Goal: Information Seeking & Learning: Learn about a topic

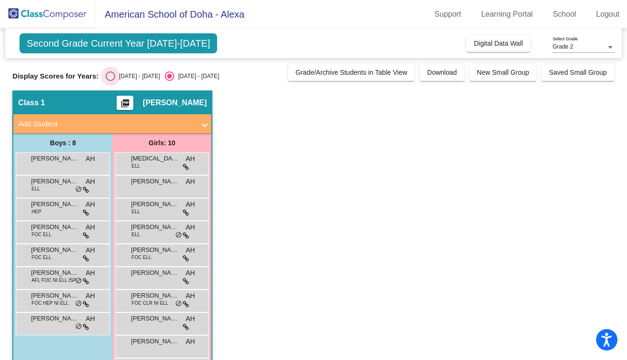
click at [110, 78] on div "Select an option" at bounding box center [111, 76] width 10 height 10
click at [110, 81] on input "[DATE] - [DATE]" at bounding box center [110, 81] width 0 height 0
radio input "true"
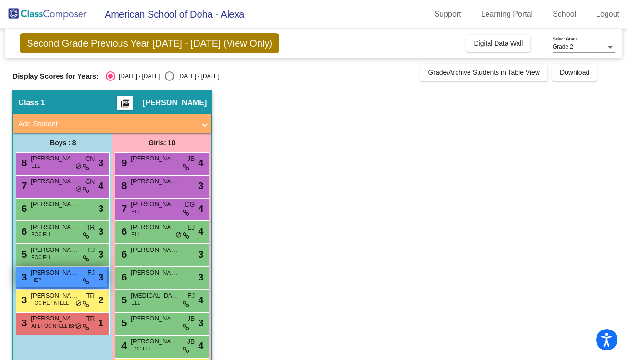
click at [47, 282] on div "3 [PERSON_NAME] HEP EJ lock do_not_disturb_alt 3" at bounding box center [61, 277] width 91 height 20
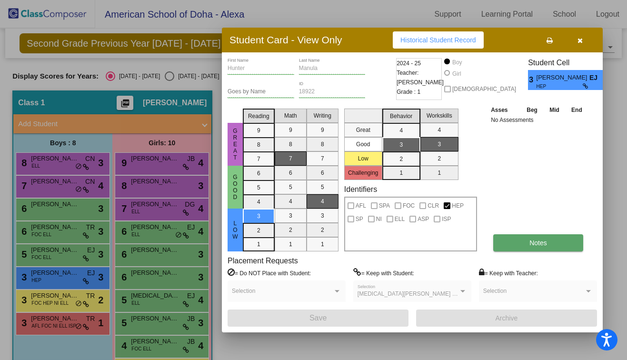
click at [524, 241] on button "Notes" at bounding box center [538, 242] width 90 height 17
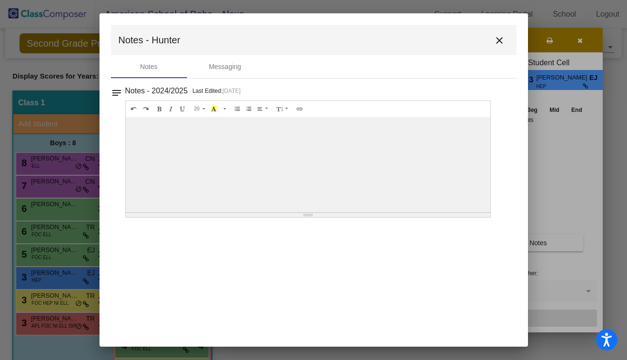
click at [498, 41] on mat-icon "close" at bounding box center [498, 40] width 11 height 11
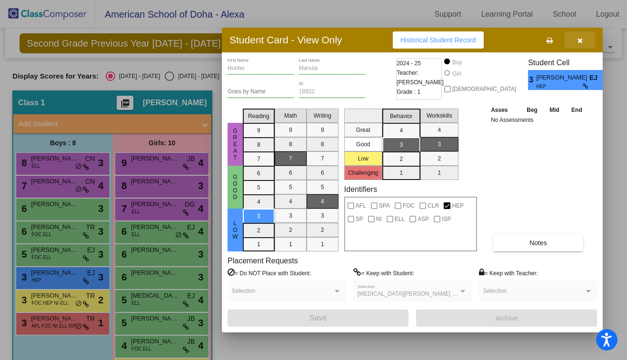
click at [581, 43] on icon "button" at bounding box center [579, 40] width 5 height 7
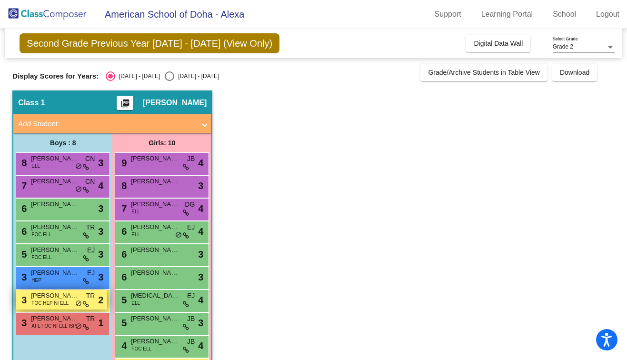
click at [60, 298] on span "[PERSON_NAME]" at bounding box center [55, 296] width 48 height 10
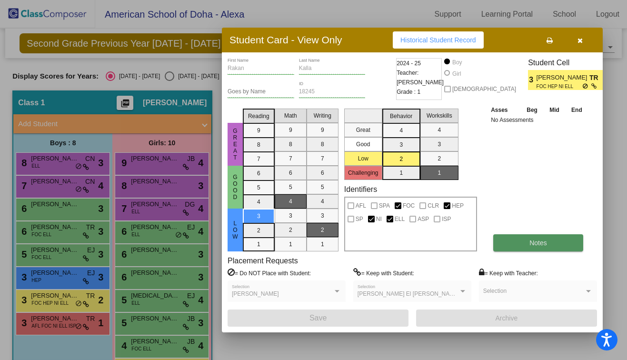
click at [526, 243] on button "Notes" at bounding box center [538, 242] width 90 height 17
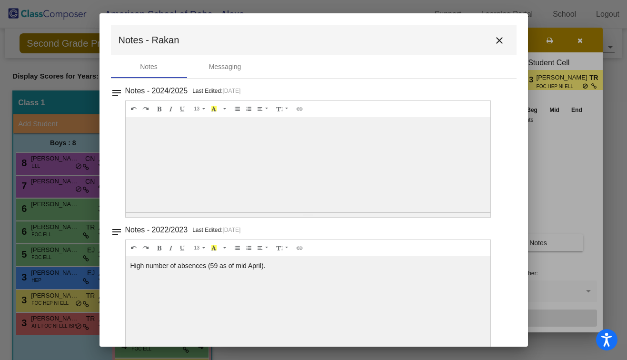
scroll to position [22, 0]
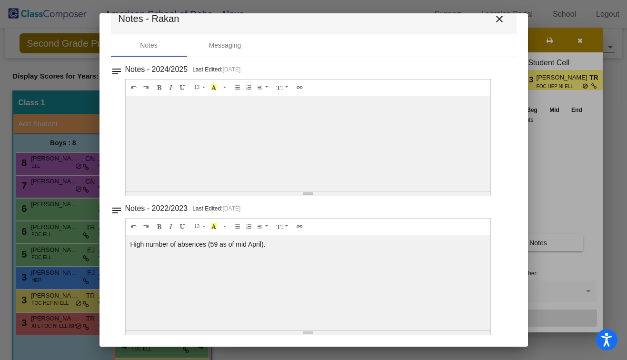
click at [499, 12] on div at bounding box center [313, 180] width 627 height 360
click at [495, 18] on mat-icon "close" at bounding box center [498, 18] width 11 height 11
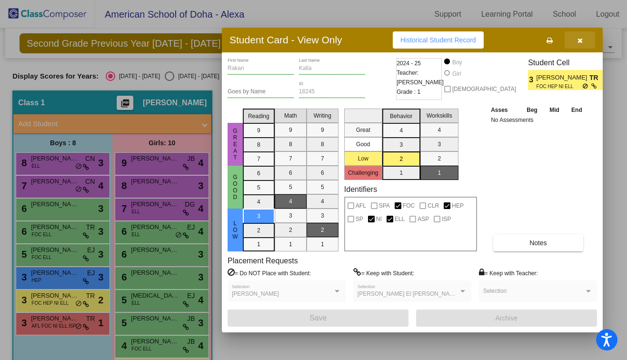
click at [580, 40] on icon "button" at bounding box center [579, 40] width 5 height 7
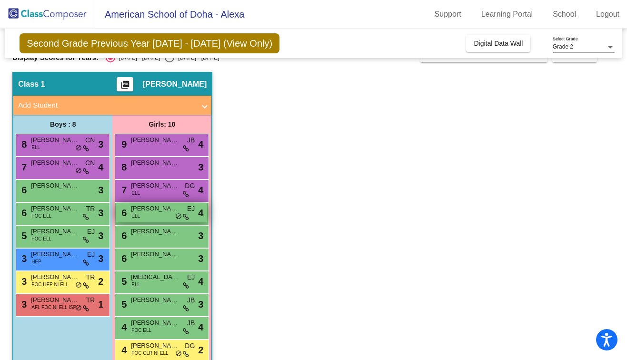
scroll to position [36, 0]
